Goal: Understand process/instructions: Learn how to perform a task or action

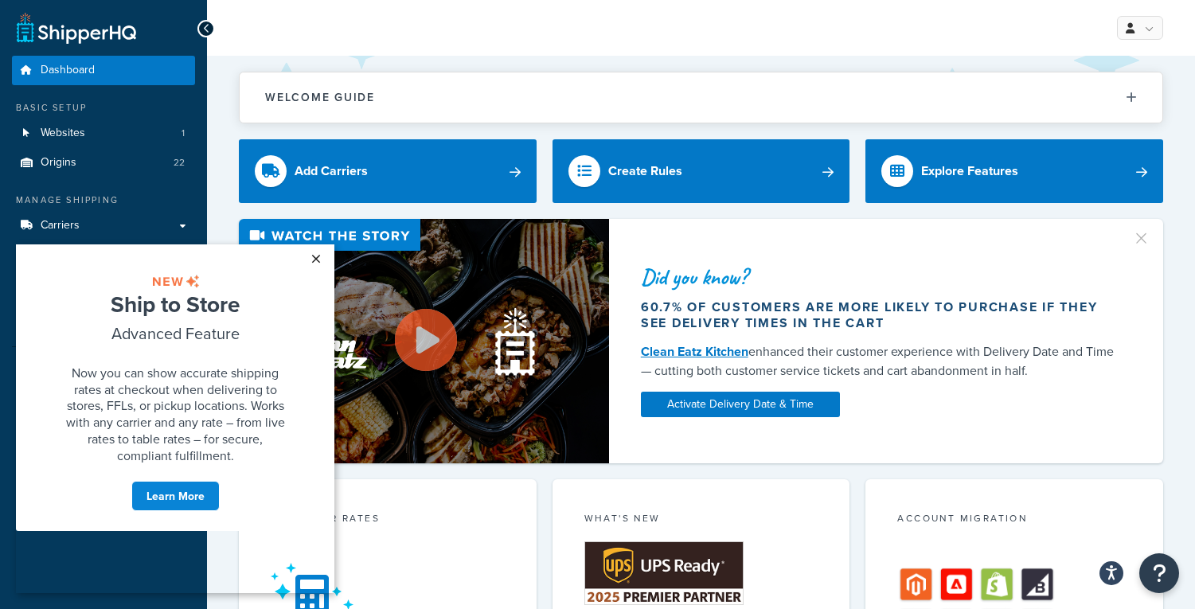
click at [314, 259] on link "×" at bounding box center [316, 258] width 28 height 29
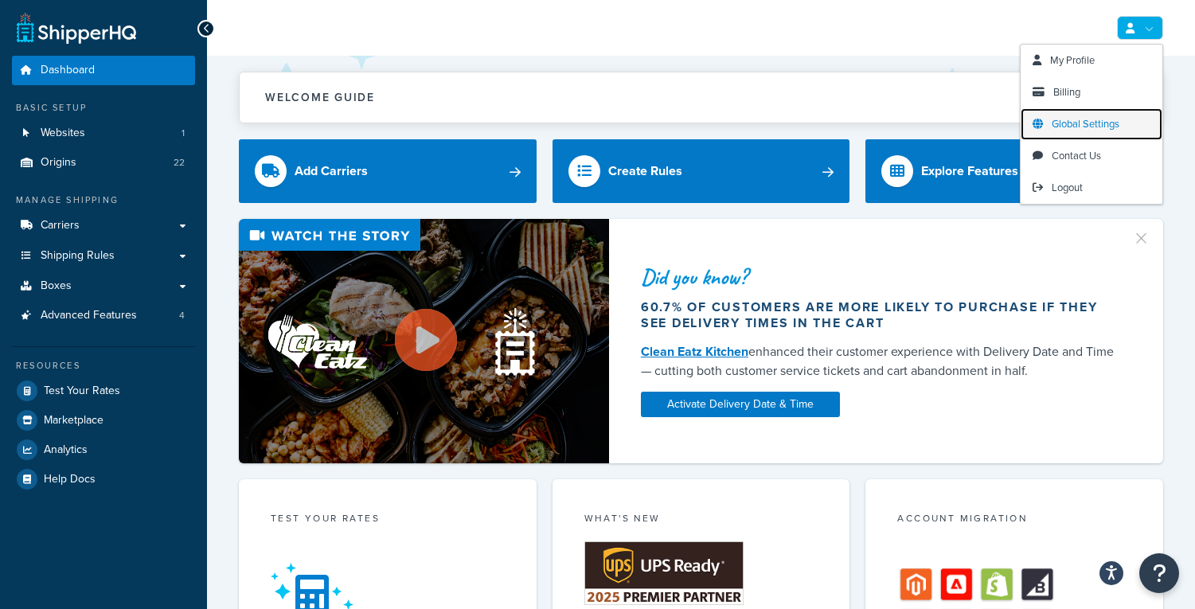
click at [1095, 129] on span "Global Settings" at bounding box center [1086, 123] width 68 height 15
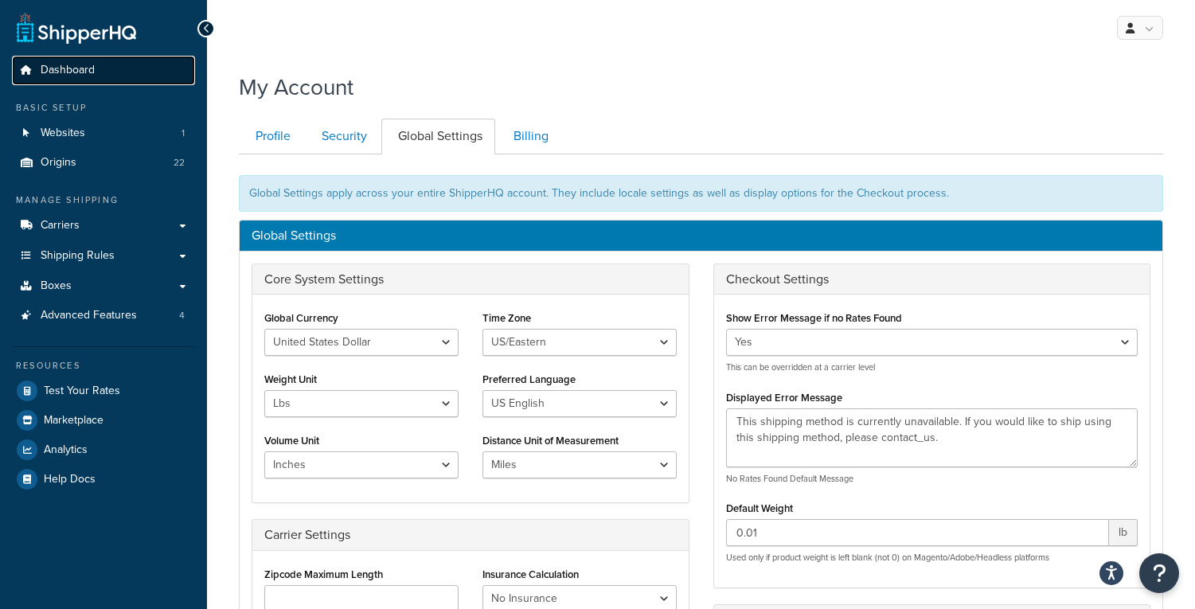
click at [45, 71] on span "Dashboard" at bounding box center [68, 71] width 54 height 14
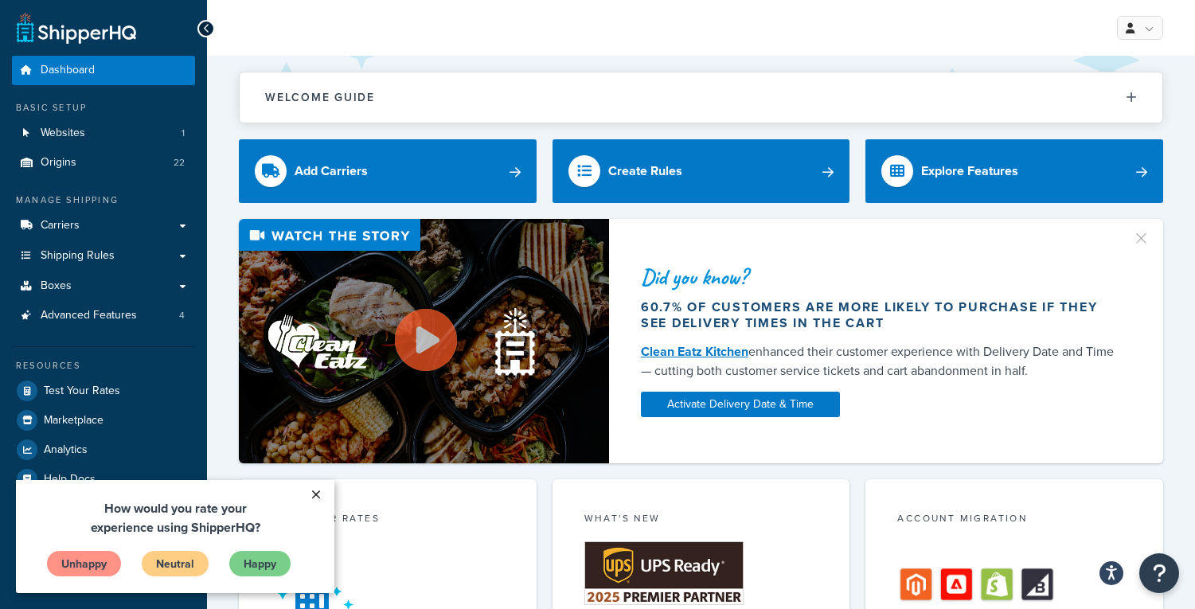
click at [318, 496] on link "×" at bounding box center [316, 494] width 28 height 29
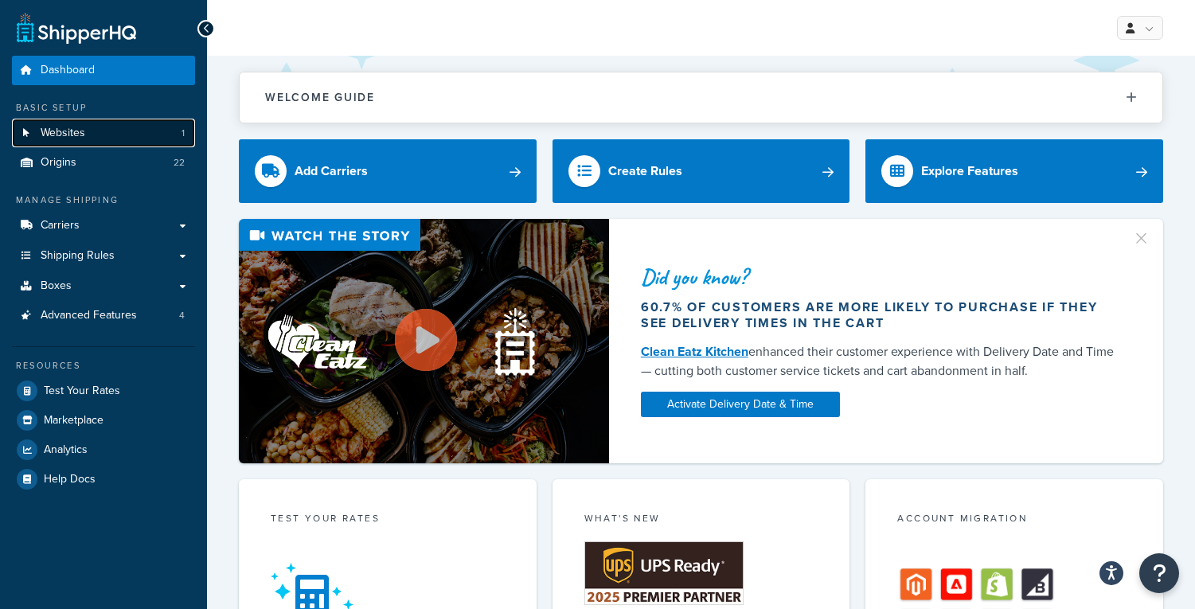
click at [79, 130] on span "Websites" at bounding box center [63, 134] width 45 height 14
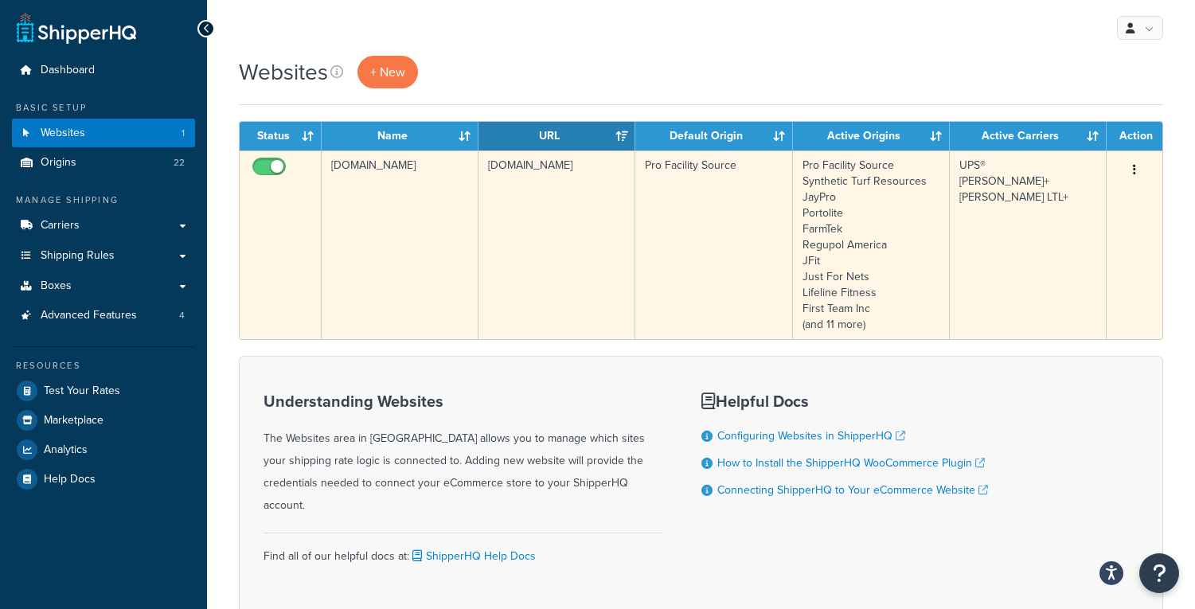
click at [1131, 169] on button "button" at bounding box center [1134, 170] width 22 height 25
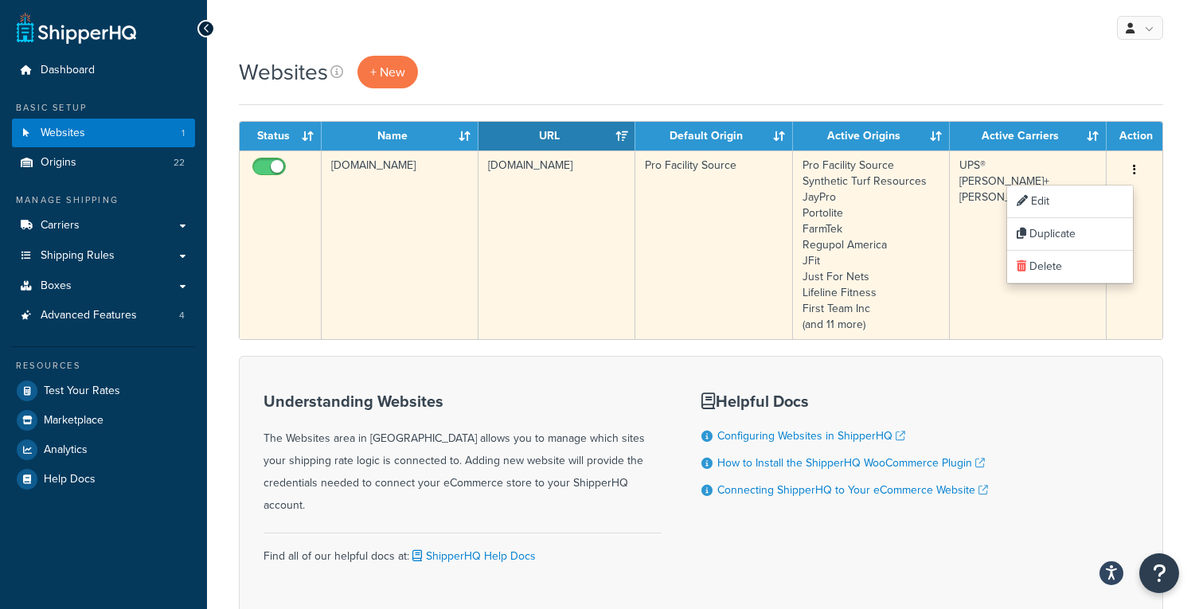
click at [1135, 168] on icon "button" at bounding box center [1134, 169] width 3 height 11
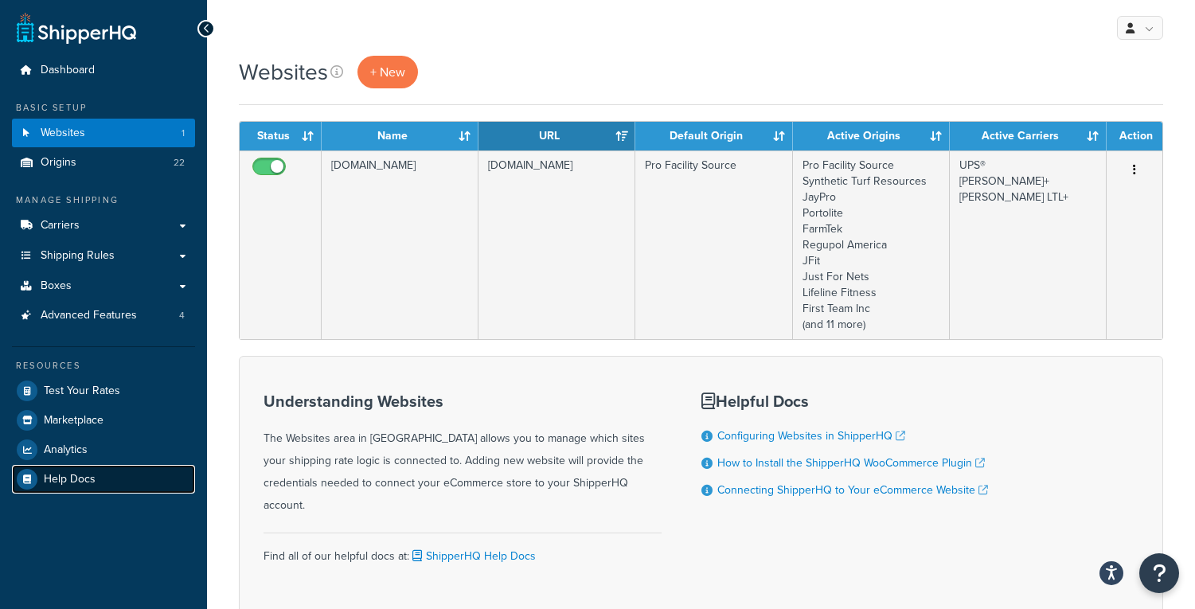
click at [62, 479] on span "Help Docs" at bounding box center [70, 480] width 52 height 14
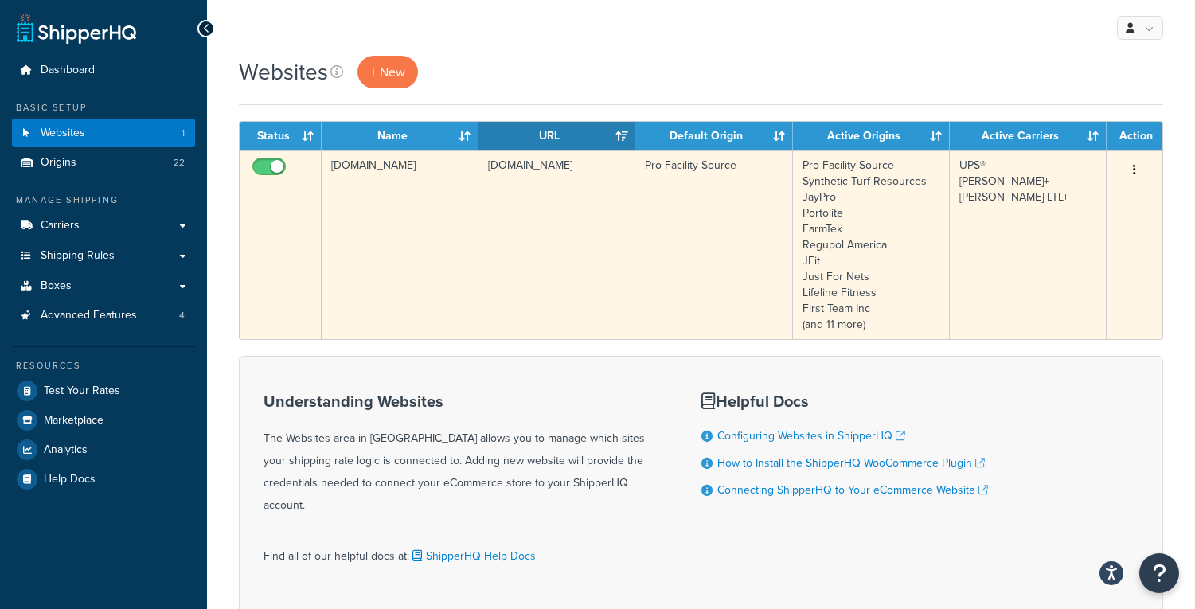
click at [1130, 169] on button "button" at bounding box center [1134, 170] width 22 height 25
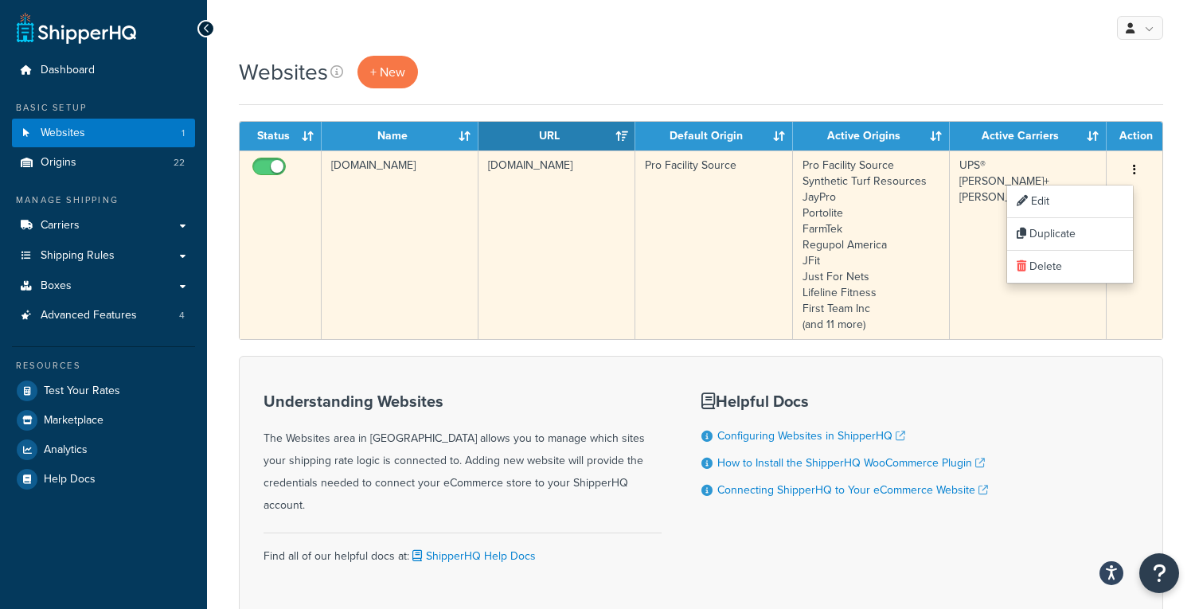
click at [545, 214] on td "[DOMAIN_NAME]" at bounding box center [556, 244] width 157 height 189
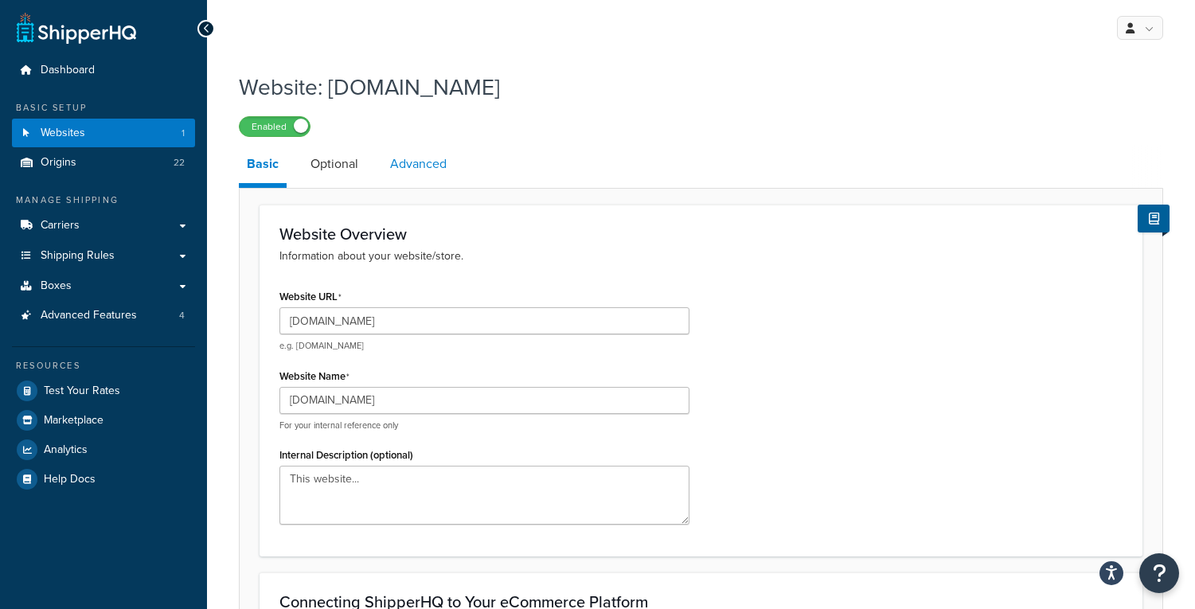
click at [431, 171] on link "Advanced" at bounding box center [418, 164] width 72 height 38
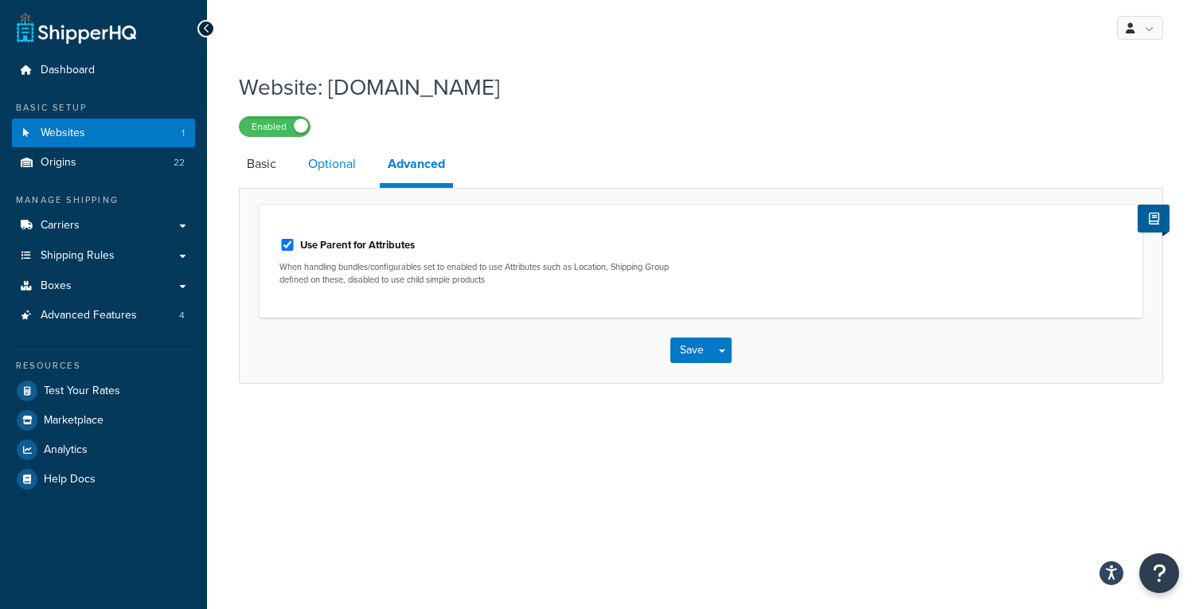
click at [327, 162] on link "Optional" at bounding box center [332, 164] width 64 height 38
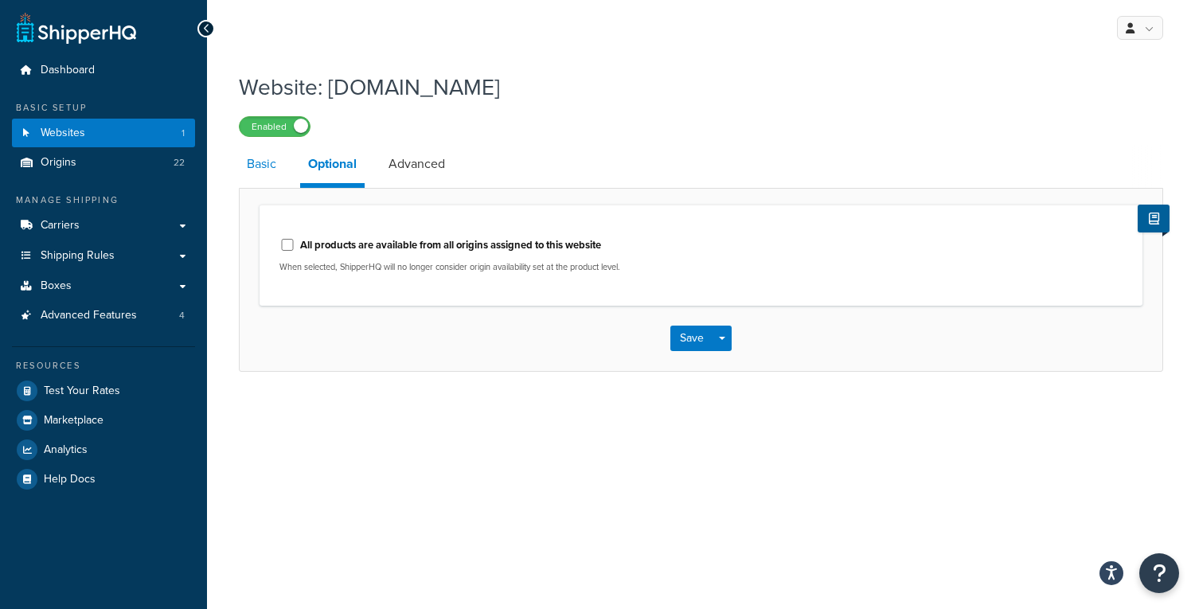
click at [272, 163] on link "Basic" at bounding box center [261, 164] width 45 height 38
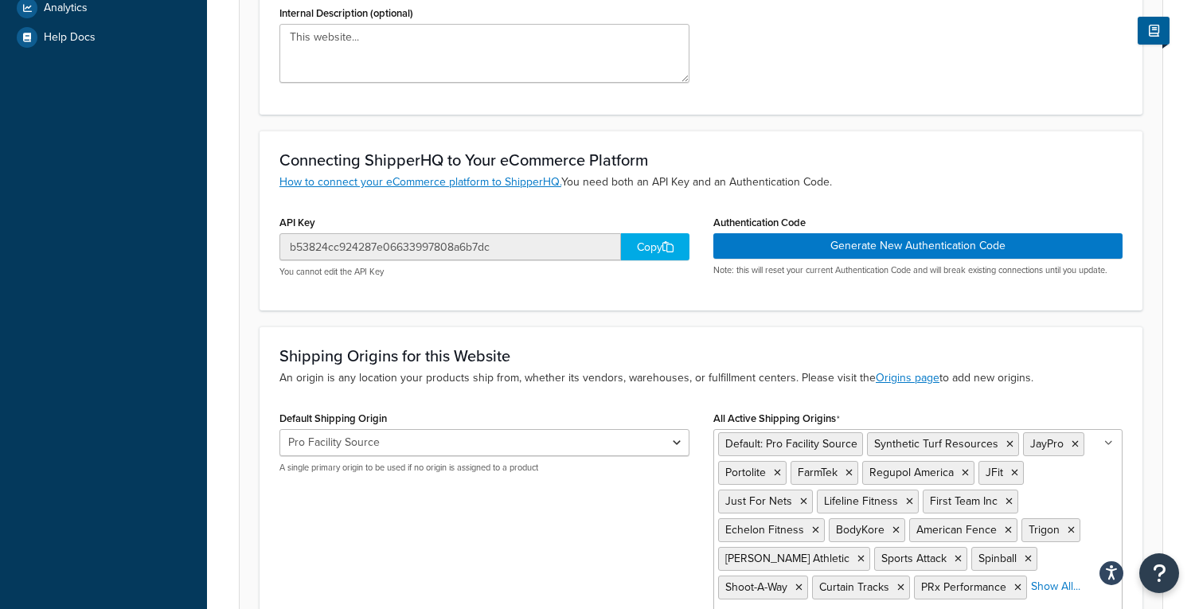
scroll to position [451, 0]
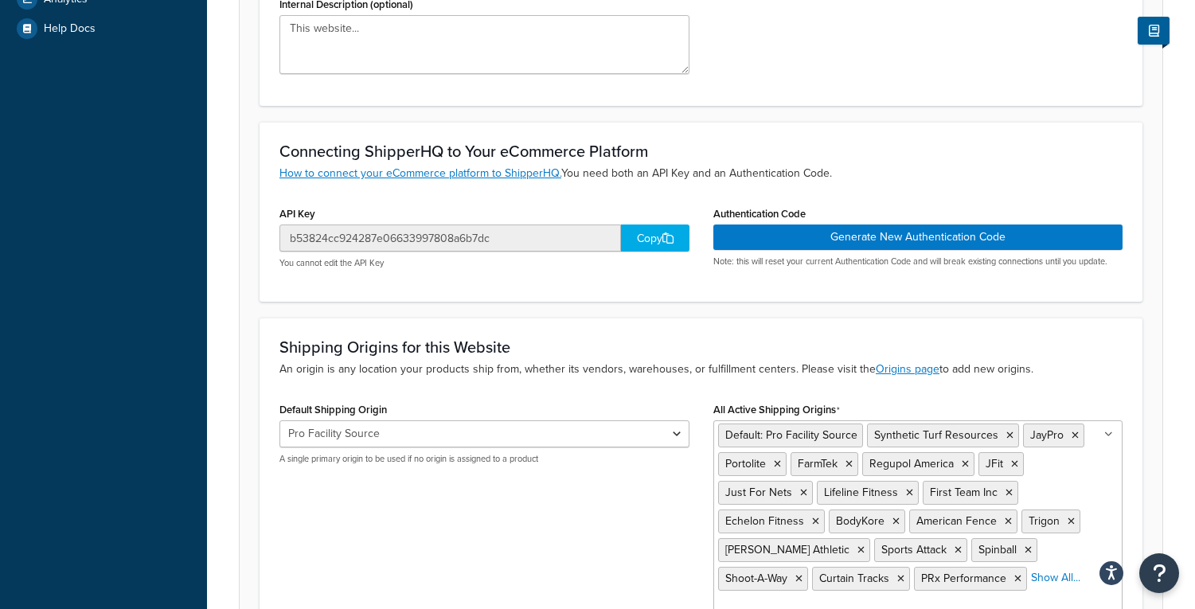
click at [630, 238] on div "Copy" at bounding box center [655, 237] width 68 height 27
drag, startPoint x: 828, startPoint y: 175, endPoint x: 564, endPoint y: 177, distance: 263.5
click at [564, 177] on p "How to connect your eCommerce platform to ShipperHQ. You need both an API Key a…" at bounding box center [700, 174] width 843 height 18
click at [694, 146] on h3 "Connecting ShipperHQ to Your eCommerce Platform" at bounding box center [700, 151] width 843 height 18
